Goal: Transaction & Acquisition: Download file/media

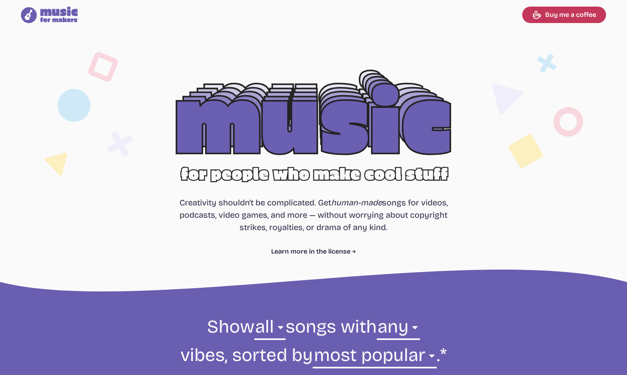
select select "most popular"
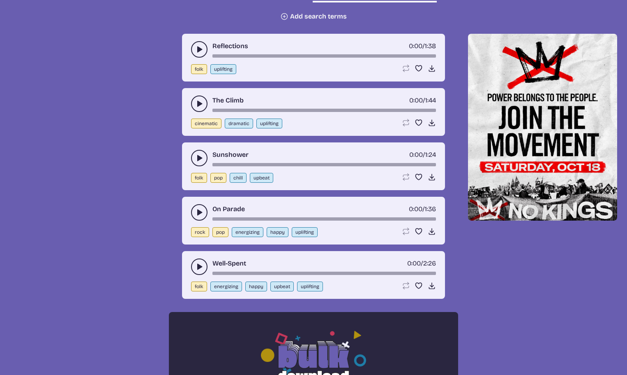
scroll to position [329, 0]
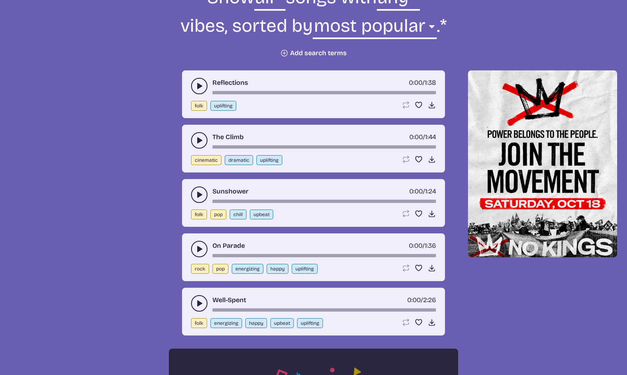
click at [199, 139] on use "play-pause toggle" at bounding box center [199, 140] width 8 height 8
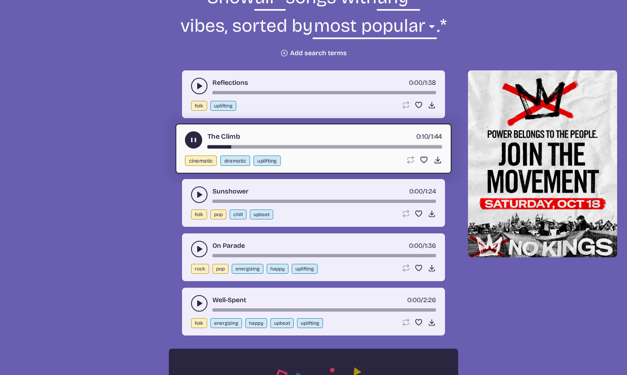
click at [256, 146] on div "song-time-bar" at bounding box center [325, 146] width 235 height 3
click at [360, 148] on div "The Climb 0:23 / 1:44 cinematic dramatic uplifting Loop song Loop this song. Fa…" at bounding box center [314, 148] width 276 height 50
click at [394, 147] on div "song-time-bar" at bounding box center [325, 146] width 235 height 3
click at [417, 147] on div "song-time-bar" at bounding box center [325, 146] width 235 height 3
click at [190, 140] on icon "play-pause toggle" at bounding box center [194, 140] width 9 height 9
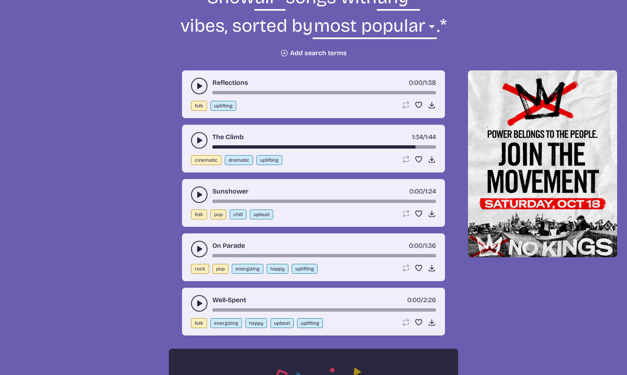
click at [200, 83] on icon "play-pause toggle" at bounding box center [199, 86] width 8 height 8
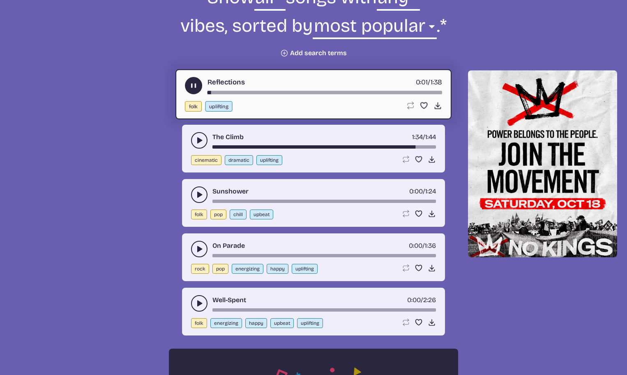
click at [386, 93] on div "song-time-bar" at bounding box center [325, 92] width 235 height 3
click at [410, 92] on div "song-time-bar" at bounding box center [325, 92] width 235 height 3
click at [399, 94] on div "song-time-bar" at bounding box center [325, 92] width 235 height 3
click at [194, 84] on use "play-pause toggle" at bounding box center [194, 85] width 9 height 9
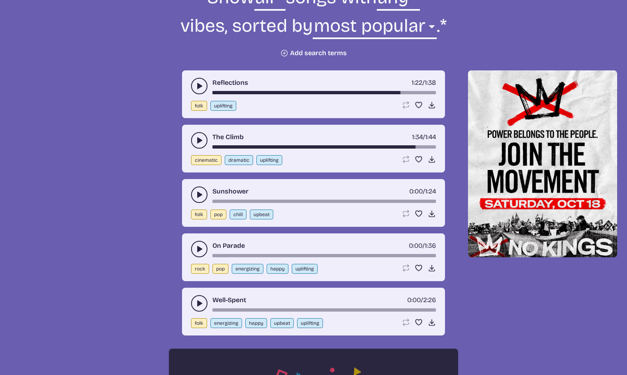
click at [199, 134] on button "play-pause toggle" at bounding box center [199, 140] width 16 height 16
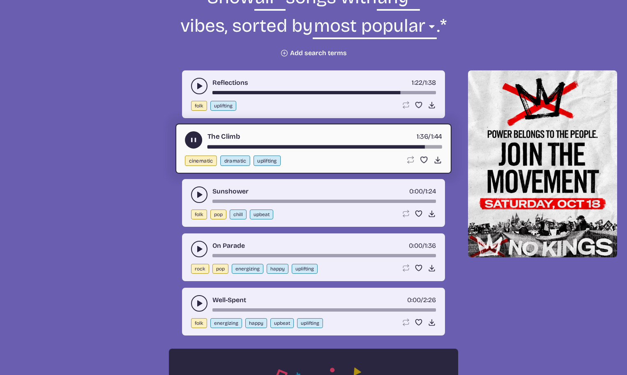
click at [195, 143] on icon "play-pause toggle" at bounding box center [194, 140] width 9 height 9
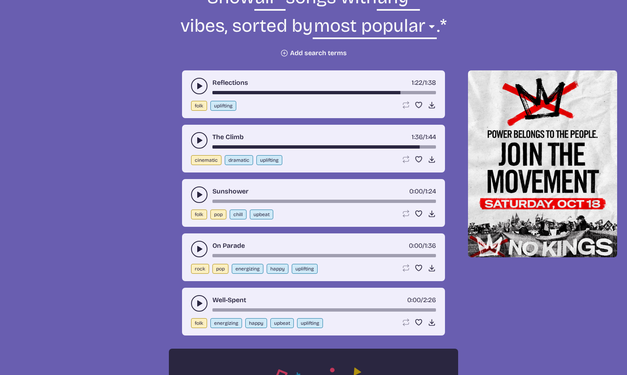
click at [197, 194] on icon "play-pause toggle" at bounding box center [199, 194] width 8 height 8
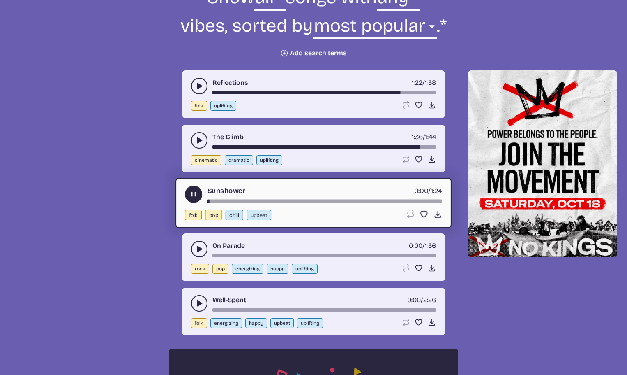
click at [408, 199] on div "song-time-bar" at bounding box center [325, 200] width 235 height 3
click at [405, 200] on div "song-time-bar" at bounding box center [325, 200] width 235 height 3
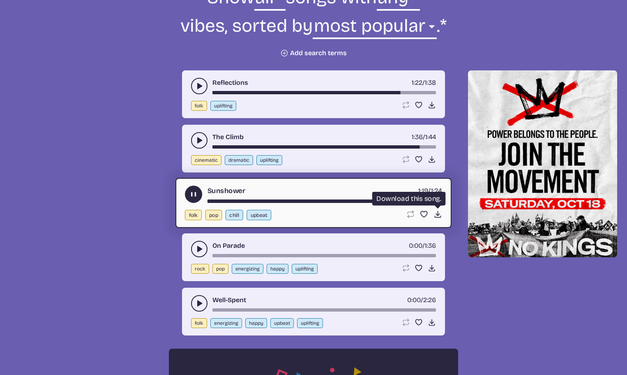
click at [435, 211] on icon "Download song" at bounding box center [438, 214] width 9 height 9
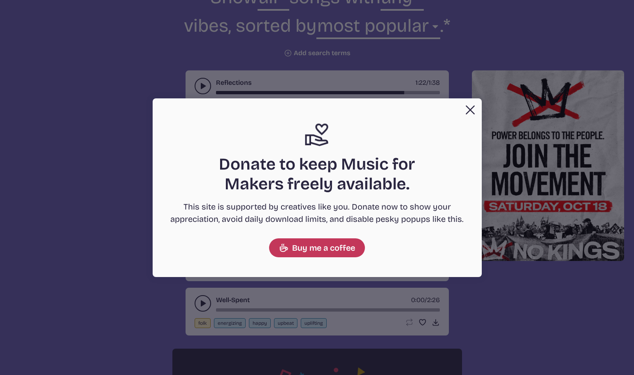
click at [478, 111] on button "Close" at bounding box center [470, 110] width 16 height 16
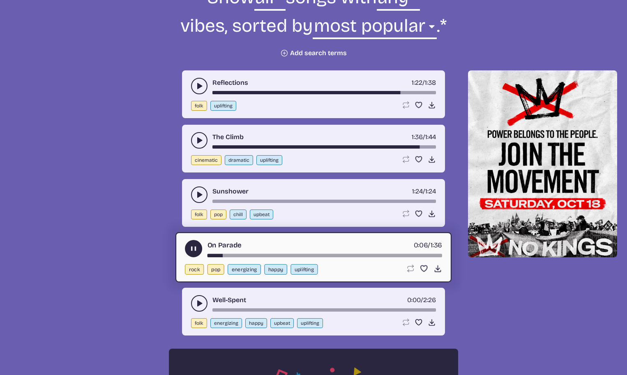
click at [278, 256] on div "song-time-bar" at bounding box center [325, 255] width 235 height 3
click at [366, 256] on div "song-time-bar" at bounding box center [325, 255] width 235 height 3
click at [396, 255] on div "song-time-bar" at bounding box center [325, 255] width 235 height 3
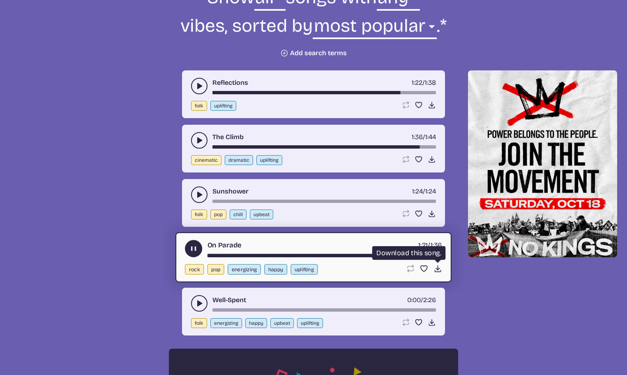
click at [436, 267] on icon "Download song" at bounding box center [438, 268] width 9 height 9
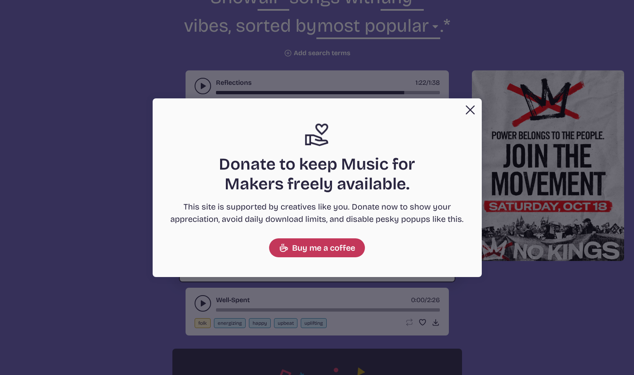
click at [473, 109] on button "Close" at bounding box center [470, 110] width 16 height 16
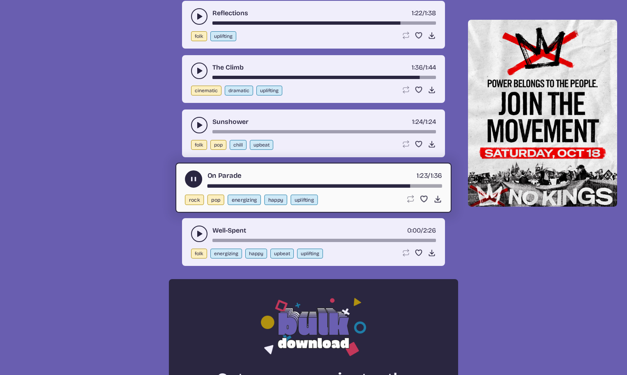
scroll to position [411, 0]
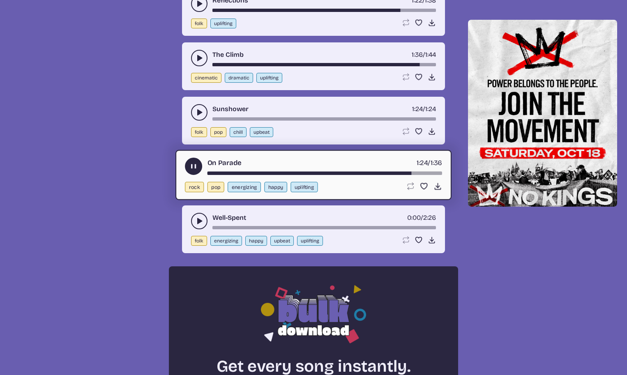
click at [199, 219] on use "play-pause toggle" at bounding box center [199, 221] width 8 height 8
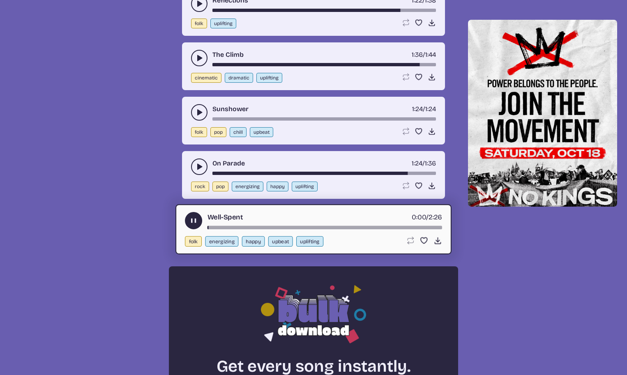
click at [382, 227] on div "song-time-bar" at bounding box center [325, 227] width 235 height 3
click at [425, 227] on div "song-time-bar" at bounding box center [325, 227] width 235 height 3
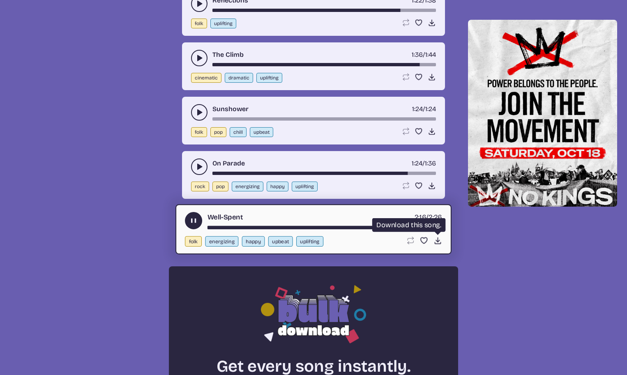
click at [436, 241] on icon "Download song" at bounding box center [438, 240] width 9 height 9
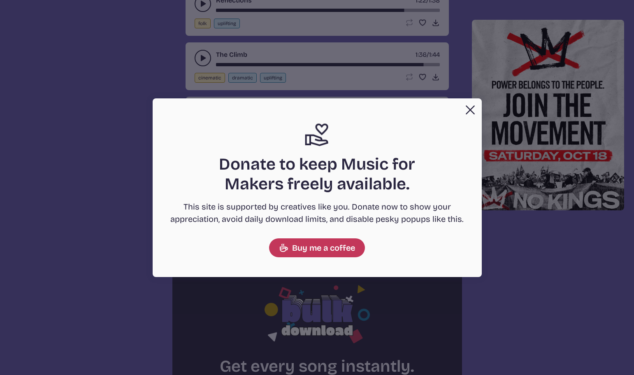
click at [472, 111] on button "Close" at bounding box center [470, 110] width 16 height 16
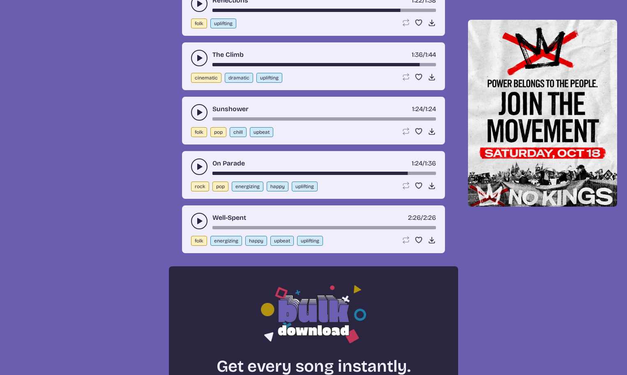
scroll to position [706, 0]
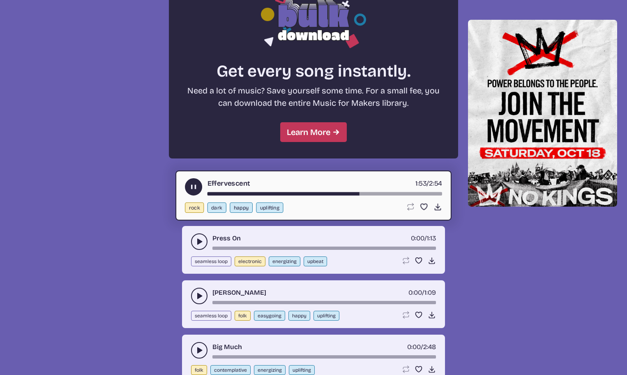
click at [194, 189] on use "play-pause toggle" at bounding box center [194, 187] width 9 height 9
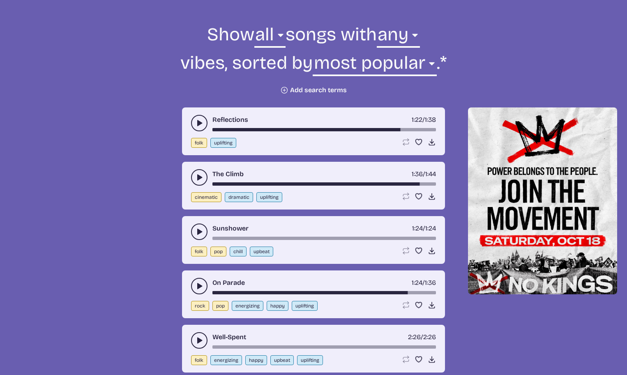
scroll to position [295, 0]
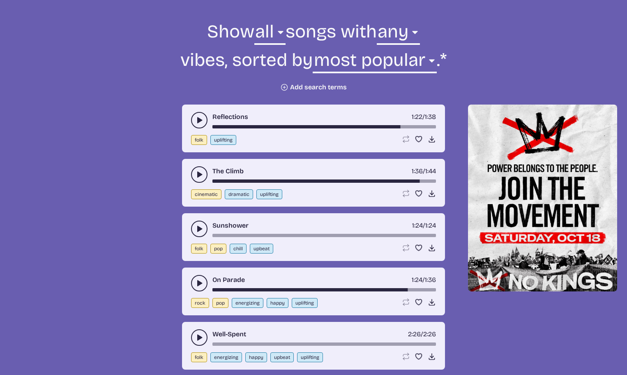
click at [197, 227] on icon "play-pause toggle" at bounding box center [199, 228] width 8 height 8
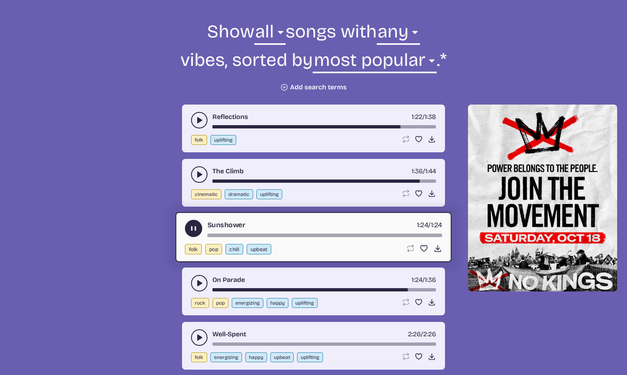
click at [404, 233] on div "Sunshower 1:24 / 1:24" at bounding box center [313, 228] width 257 height 17
click at [407, 236] on div "song-time-bar" at bounding box center [325, 235] width 235 height 3
click at [407, 235] on div "song-time-bar" at bounding box center [325, 235] width 235 height 3
click at [399, 235] on div "song-time-bar" at bounding box center [325, 235] width 235 height 3
drag, startPoint x: 193, startPoint y: 226, endPoint x: 198, endPoint y: 233, distance: 8.5
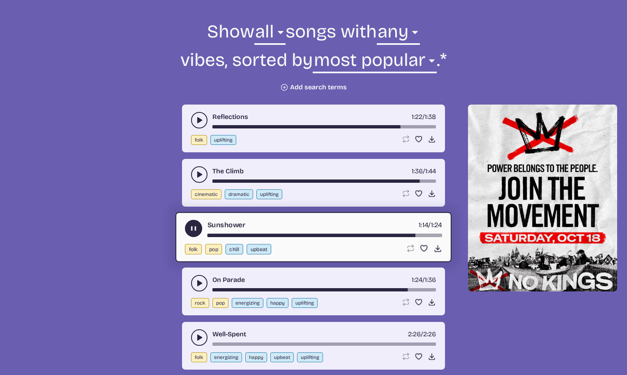
click at [192, 227] on use "play-pause toggle" at bounding box center [194, 228] width 9 height 9
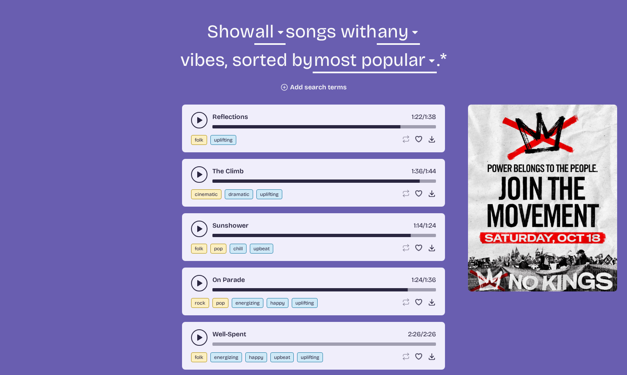
click at [198, 282] on use "play-pause toggle" at bounding box center [199, 283] width 8 height 8
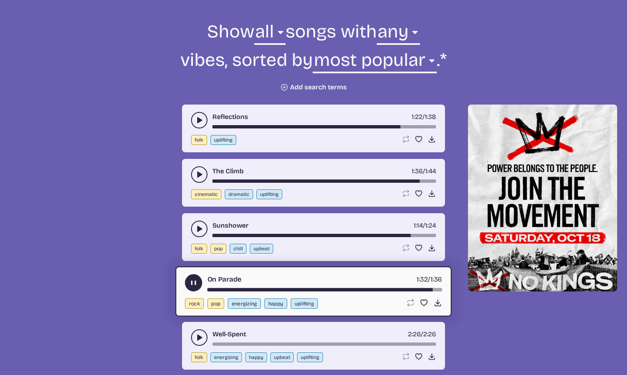
click at [194, 278] on button "play-pause toggle" at bounding box center [193, 282] width 17 height 17
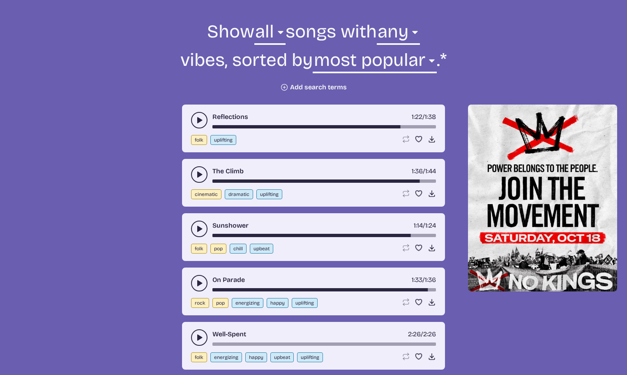
click at [199, 340] on use "play-pause toggle" at bounding box center [199, 337] width 8 height 8
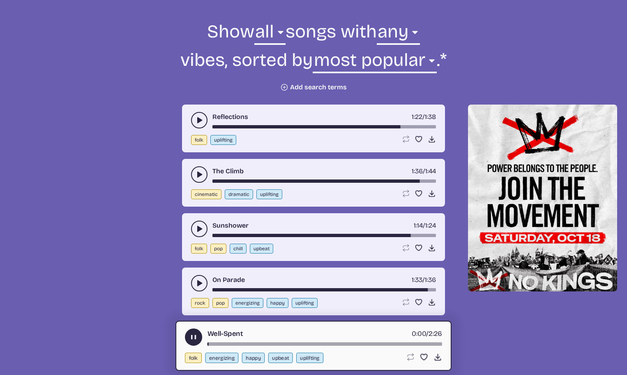
click at [403, 345] on div "song-time-bar" at bounding box center [325, 343] width 235 height 3
click at [187, 331] on button "play-pause toggle" at bounding box center [193, 336] width 17 height 17
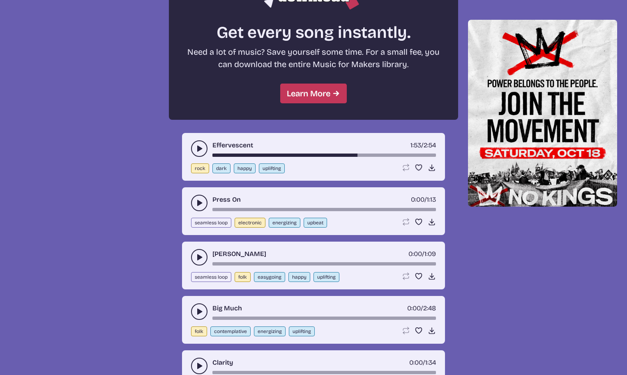
scroll to position [747, 0]
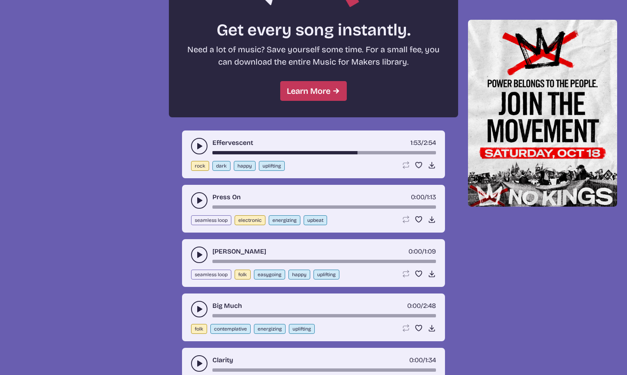
click at [202, 152] on button "play-pause toggle" at bounding box center [199, 146] width 16 height 16
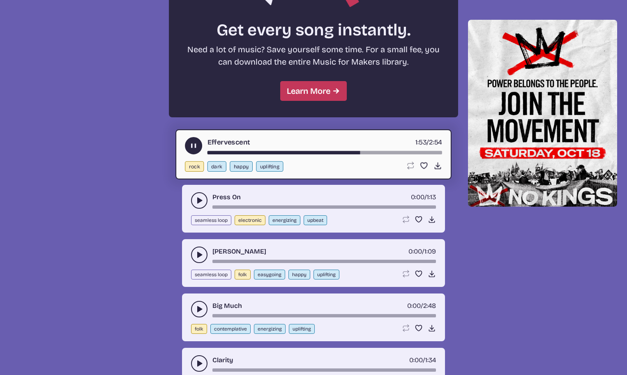
click at [389, 152] on div "song-time-bar" at bounding box center [325, 152] width 235 height 3
click at [199, 198] on use "play-pause toggle" at bounding box center [199, 200] width 8 height 8
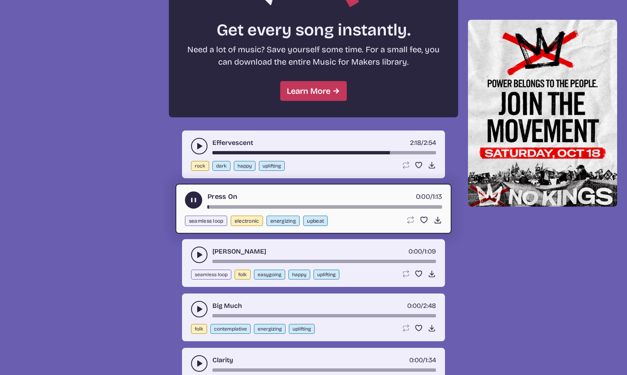
click at [414, 207] on div "song-time-bar" at bounding box center [325, 206] width 235 height 3
click at [380, 208] on div "song-time-bar" at bounding box center [325, 206] width 235 height 3
click at [201, 256] on icon "play-pause toggle" at bounding box center [199, 254] width 8 height 8
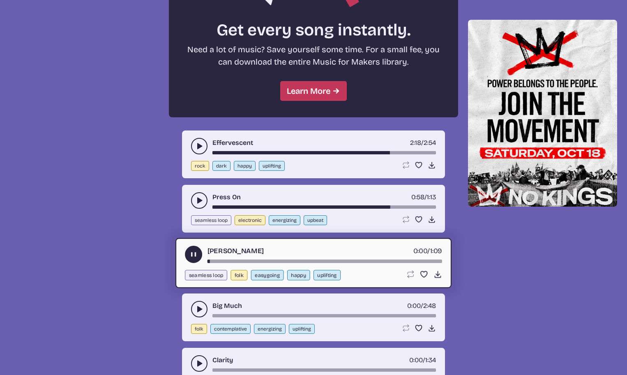
click at [401, 263] on div "[PERSON_NAME] 0:00 / 1:09 seamless loop folk easygoing happy uplifting Loop son…" at bounding box center [314, 263] width 276 height 50
click at [385, 261] on div "song-time-bar" at bounding box center [325, 260] width 235 height 3
click at [201, 307] on icon "play-pause toggle" at bounding box center [199, 309] width 8 height 8
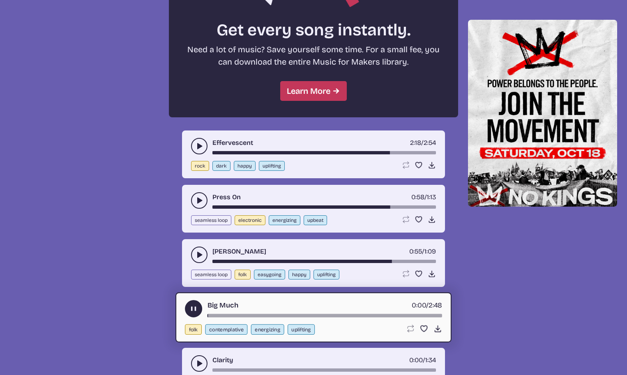
click at [403, 317] on div "song-time-bar" at bounding box center [325, 315] width 235 height 3
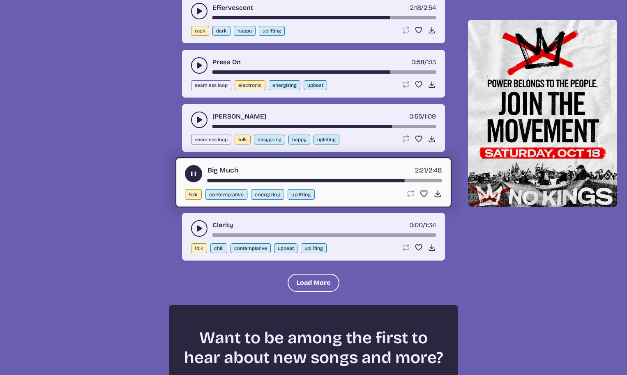
scroll to position [912, 0]
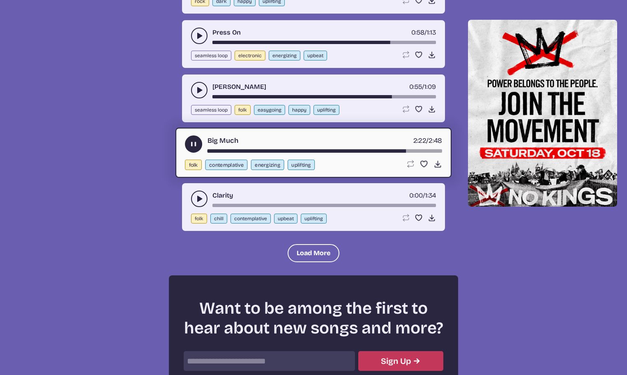
click at [199, 201] on use "play-pause toggle" at bounding box center [199, 198] width 8 height 8
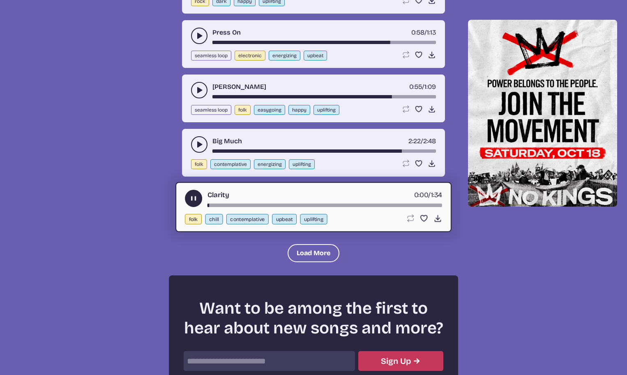
click at [400, 204] on div "song-time-bar" at bounding box center [325, 205] width 235 height 3
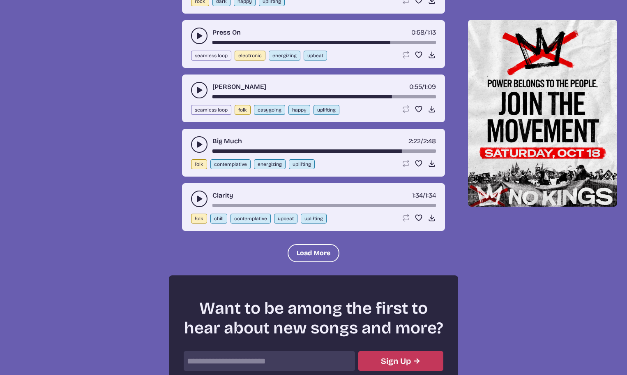
click at [192, 88] on button "play-pause toggle" at bounding box center [199, 90] width 16 height 16
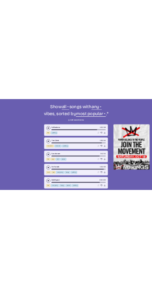
scroll to position [254, 0]
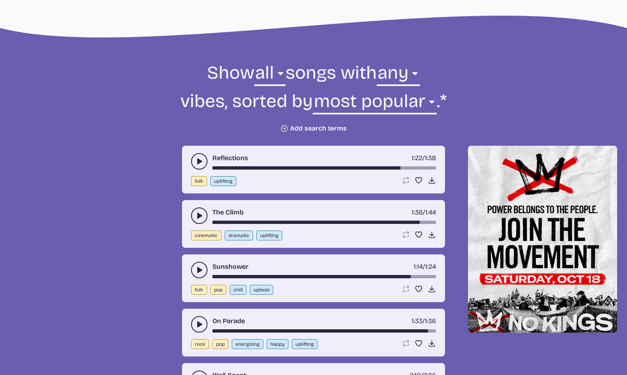
click at [420, 276] on div "song-time-bar" at bounding box center [325, 276] width 224 height 3
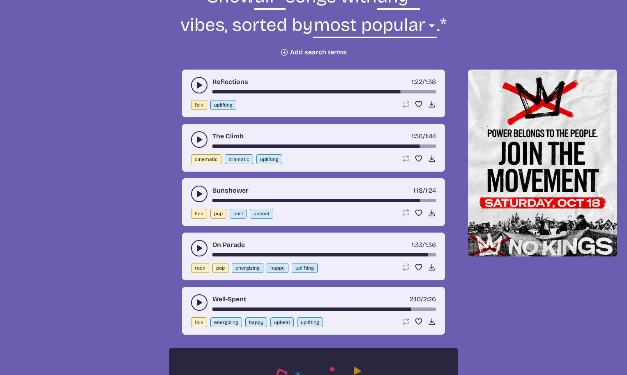
scroll to position [351, 0]
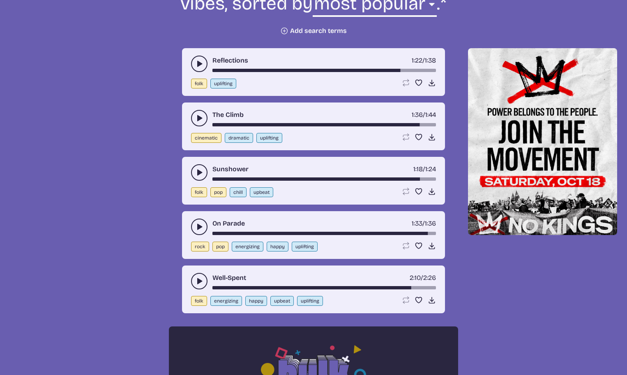
click at [192, 175] on button "play-pause toggle" at bounding box center [199, 172] width 16 height 16
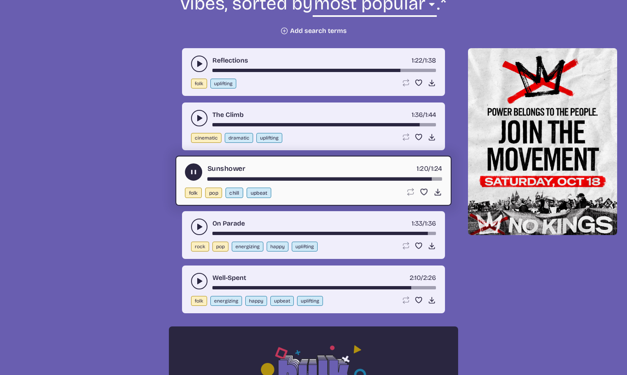
click at [410, 177] on div "song-time-bar" at bounding box center [325, 178] width 235 height 3
click at [183, 167] on div "Sunshower 1:17 / 1:24 folk pop chill upbeat Loop song Loop this song. Favorite …" at bounding box center [314, 180] width 276 height 50
click at [195, 173] on use "play-pause toggle" at bounding box center [194, 172] width 9 height 9
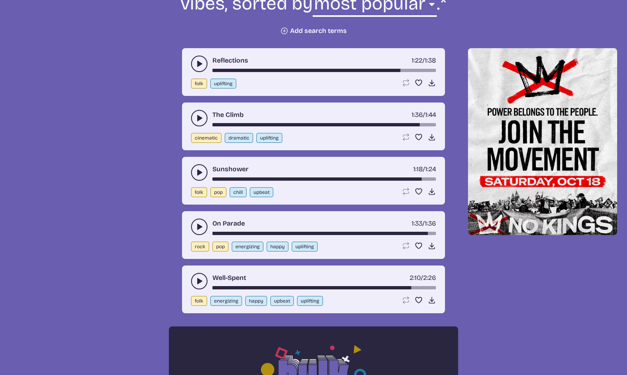
click at [401, 234] on div "song-time-bar" at bounding box center [325, 232] width 224 height 3
click at [204, 227] on button "play-pause toggle" at bounding box center [199, 226] width 16 height 16
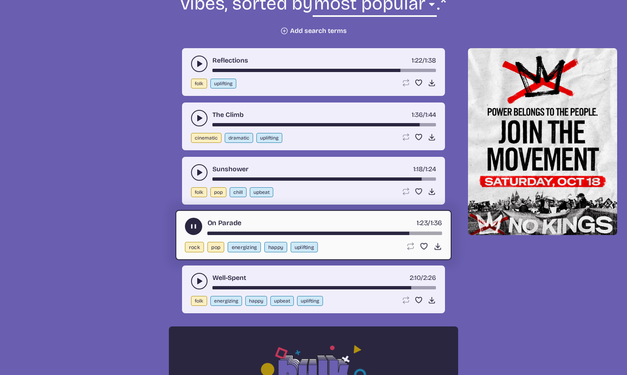
click at [270, 248] on button "happy" at bounding box center [275, 247] width 23 height 10
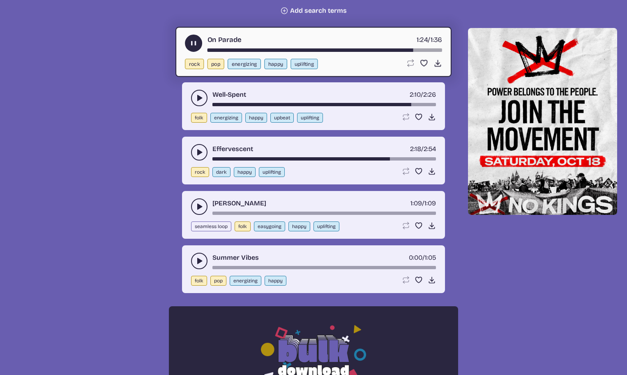
scroll to position [418, 0]
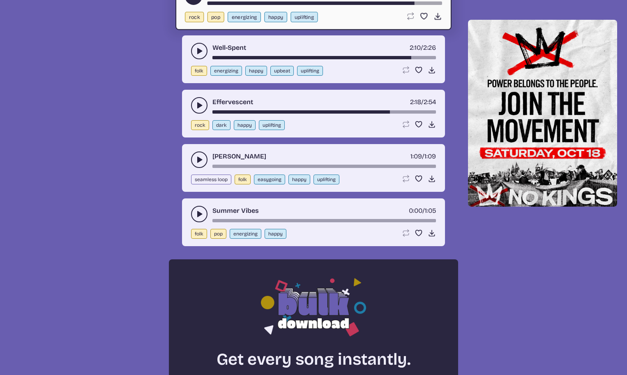
click at [196, 156] on icon "play-pause toggle" at bounding box center [199, 159] width 8 height 8
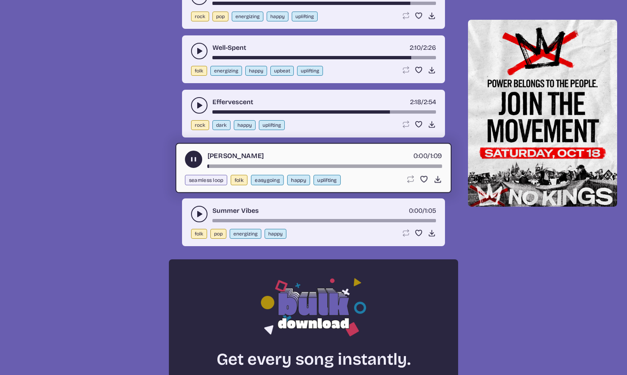
click at [401, 165] on div "song-time-bar" at bounding box center [325, 165] width 235 height 3
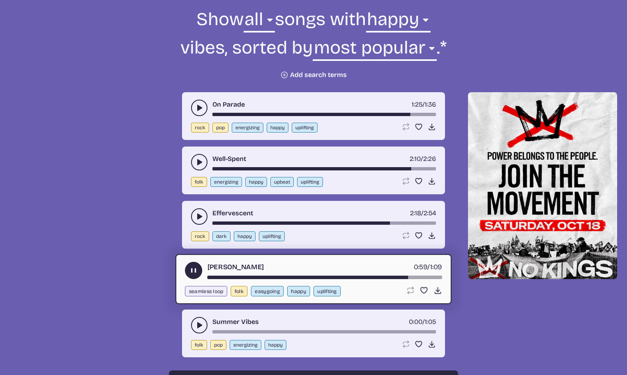
scroll to position [254, 0]
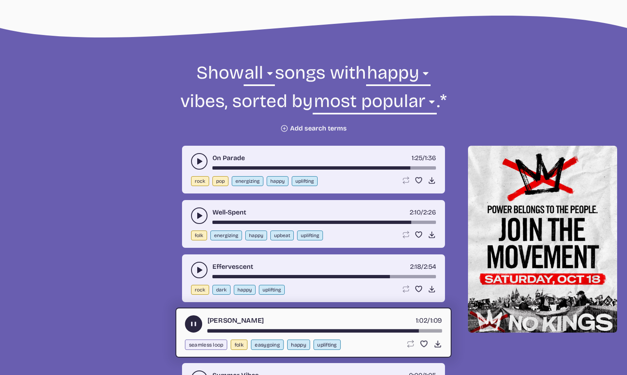
click at [308, 179] on button "uplifting" at bounding box center [305, 181] width 26 height 10
select select "uplifting"
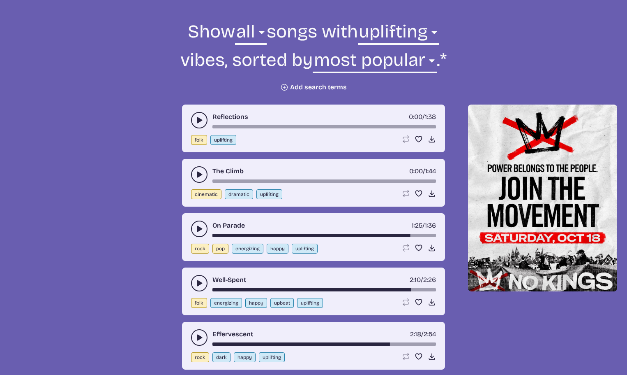
click at [201, 118] on icon "play-pause toggle" at bounding box center [199, 120] width 8 height 8
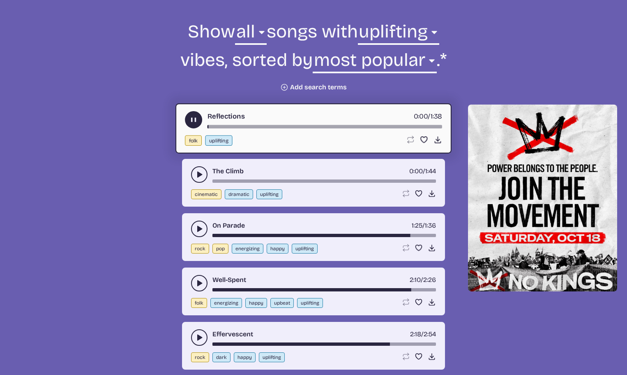
click at [409, 125] on div "song-time-bar" at bounding box center [325, 126] width 235 height 3
click at [202, 172] on icon "play-pause toggle" at bounding box center [199, 174] width 8 height 8
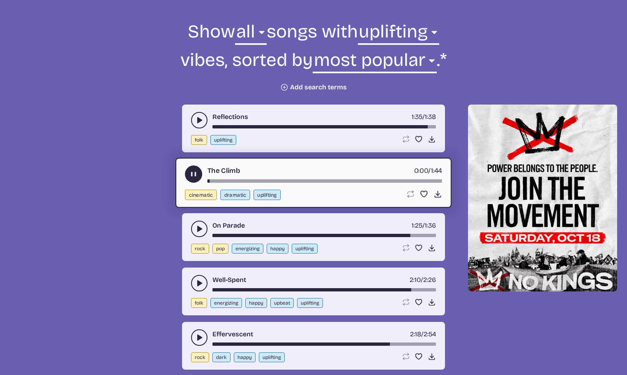
click at [403, 179] on div "song-time-bar" at bounding box center [325, 180] width 235 height 3
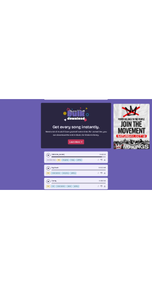
scroll to position [788, 0]
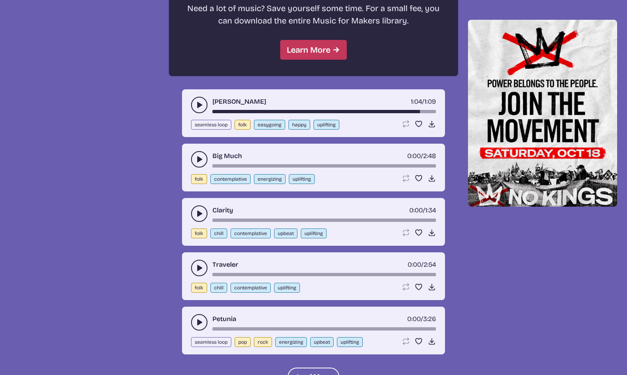
click at [201, 162] on icon "play-pause toggle" at bounding box center [199, 159] width 8 height 8
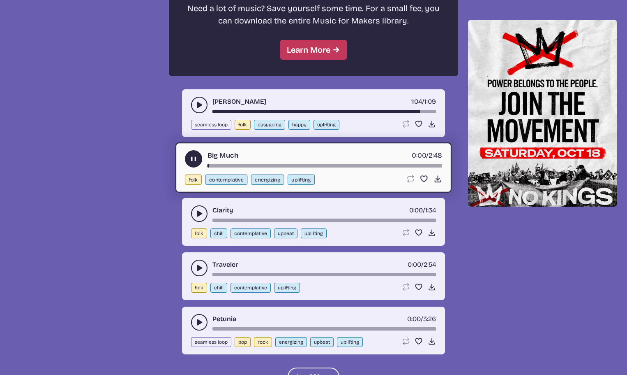
click at [396, 165] on div "song-time-bar" at bounding box center [325, 165] width 235 height 3
drag, startPoint x: 396, startPoint y: 217, endPoint x: 404, endPoint y: 218, distance: 8.2
click at [396, 217] on div "Clarity 0:00 / 1:34" at bounding box center [313, 213] width 245 height 16
click at [406, 219] on div "song-time-bar" at bounding box center [325, 219] width 224 height 3
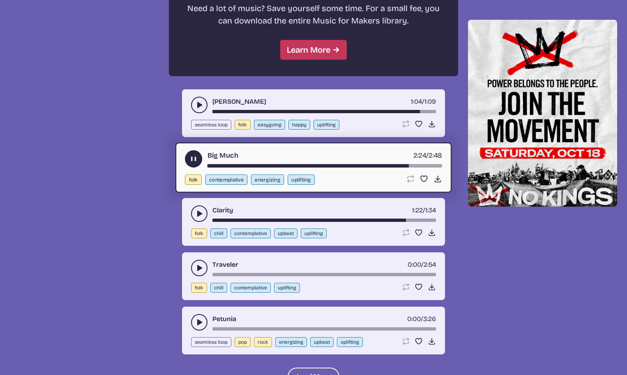
click at [190, 163] on button "play-pause toggle" at bounding box center [193, 158] width 17 height 17
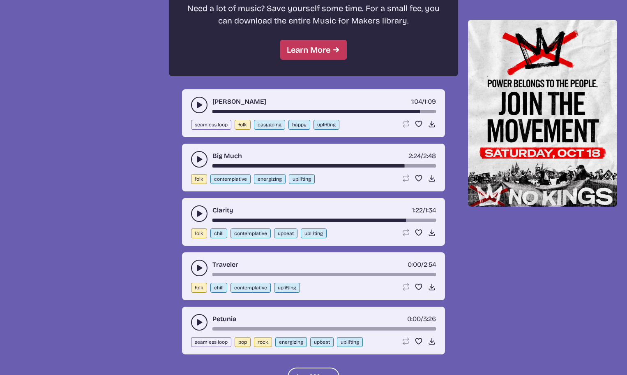
click at [409, 220] on div "song-time-bar" at bounding box center [325, 219] width 224 height 3
click at [384, 221] on div "song-time-bar" at bounding box center [325, 219] width 224 height 3
click at [198, 213] on use "play-pause toggle" at bounding box center [199, 213] width 8 height 8
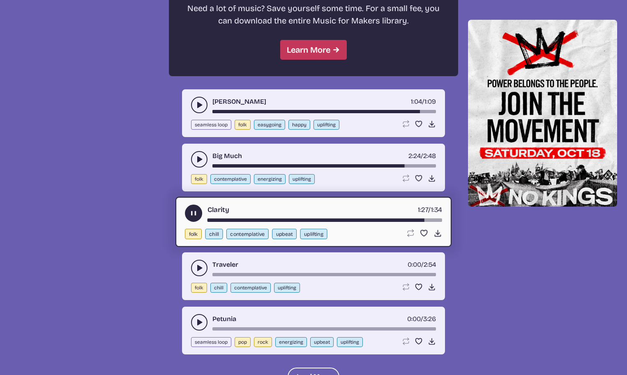
click at [199, 269] on use "play-pause toggle" at bounding box center [199, 268] width 8 height 8
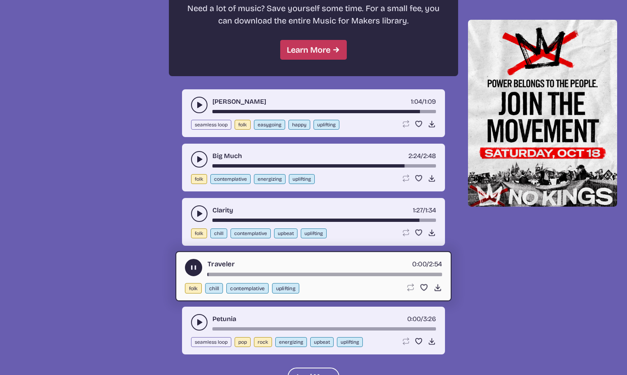
click at [398, 271] on div "Traveler 0:00 / 2:54" at bounding box center [313, 267] width 257 height 17
click at [402, 275] on div "song-time-bar" at bounding box center [325, 274] width 235 height 3
click at [198, 317] on button "play-pause toggle" at bounding box center [199, 322] width 16 height 16
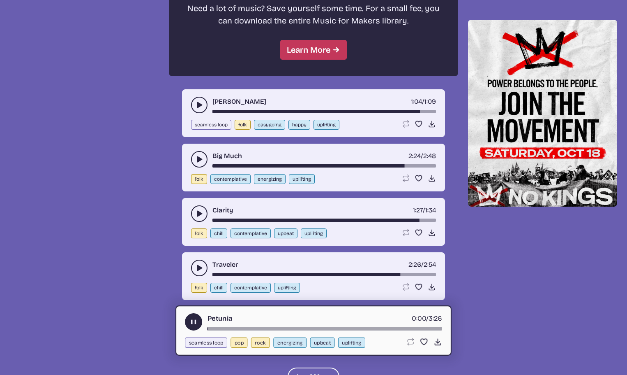
click at [399, 330] on div "song-time-bar" at bounding box center [325, 328] width 235 height 3
click at [419, 327] on div "song-time-bar" at bounding box center [325, 328] width 235 height 3
click at [180, 318] on div "Petunia 3:21 / 3:26 seamless loop pop rock energizing upbeat uplifting Loop son…" at bounding box center [314, 330] width 276 height 50
click at [194, 320] on use "play-pause toggle" at bounding box center [194, 321] width 9 height 9
